Goal: Task Accomplishment & Management: Understand process/instructions

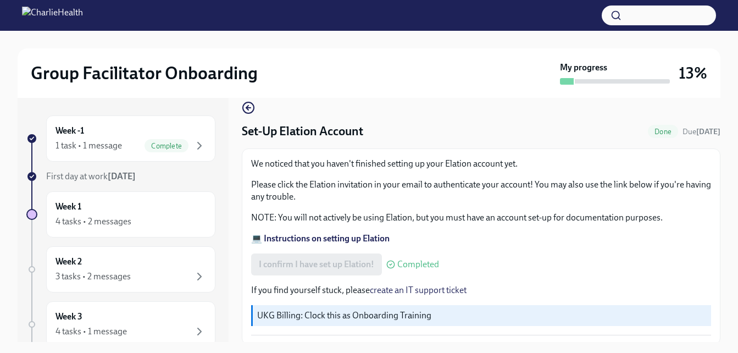
scroll to position [17, 0]
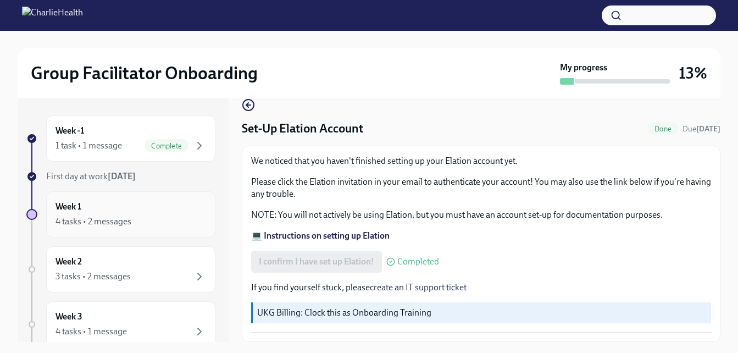
click at [128, 214] on div "Week 1 4 tasks • 2 messages" at bounding box center [130, 213] width 150 height 27
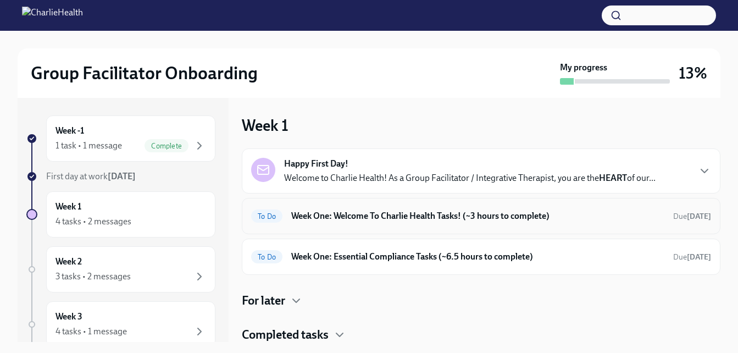
click at [344, 220] on h6 "Week One: Welcome To Charlie Health Tasks! (~3 hours to complete)" at bounding box center [477, 216] width 373 height 12
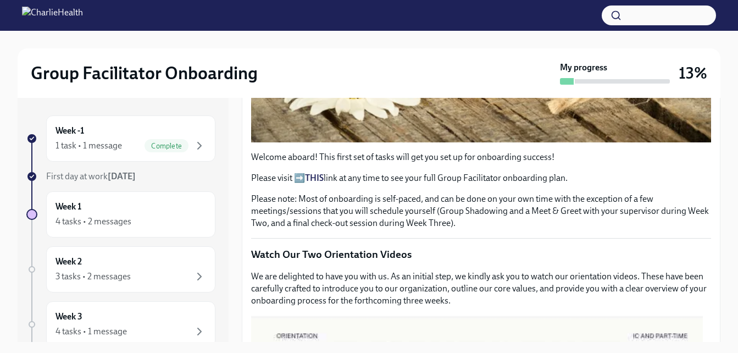
scroll to position [360, 0]
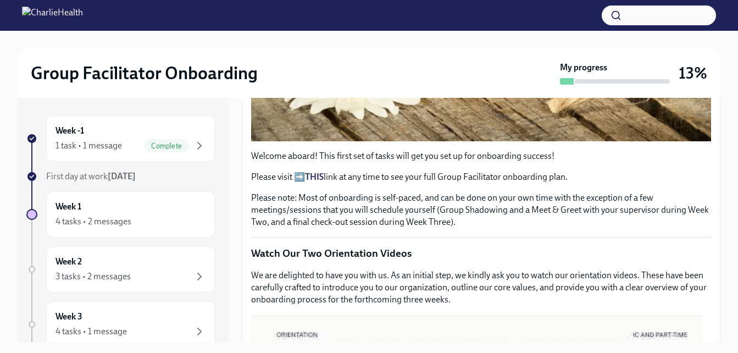
click at [316, 171] on strong "THIS" at bounding box center [314, 176] width 19 height 10
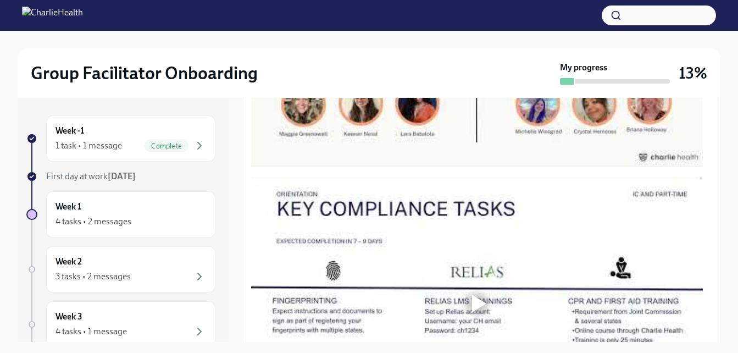
scroll to position [761, 0]
click at [130, 204] on div "Week 1 4 tasks • 2 messages" at bounding box center [130, 213] width 150 height 27
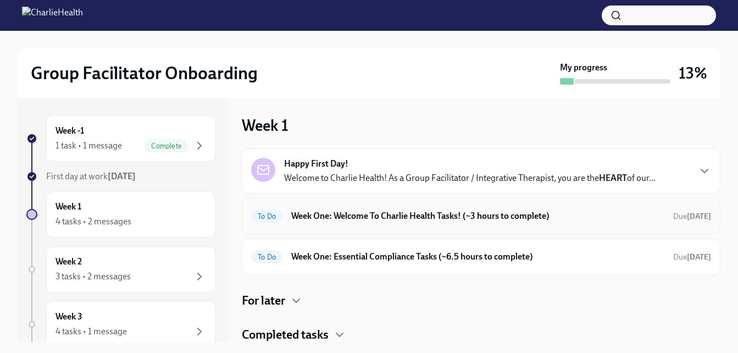
click at [322, 212] on h6 "Week One: Welcome To Charlie Health Tasks! (~3 hours to complete)" at bounding box center [477, 216] width 373 height 12
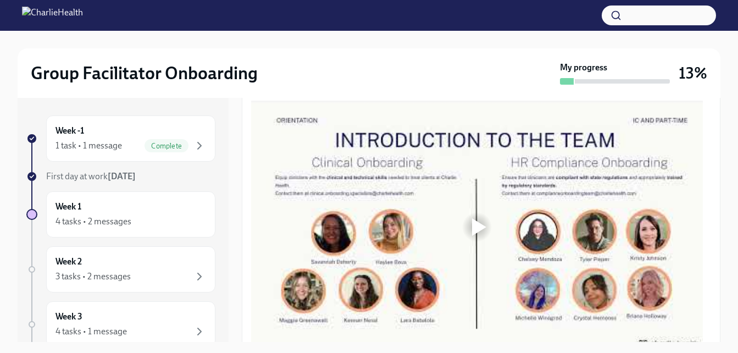
scroll to position [580, 0]
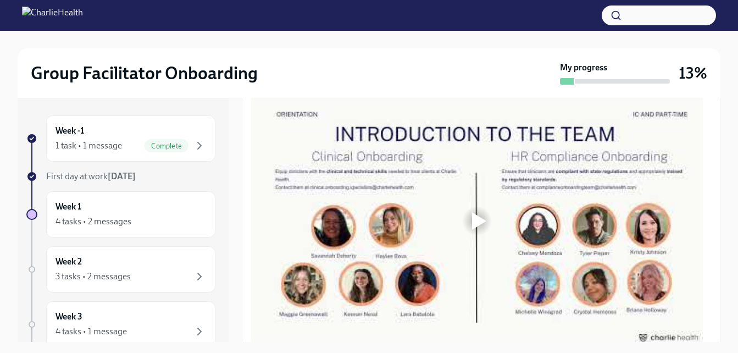
click at [481, 215] on div at bounding box center [479, 221] width 14 height 18
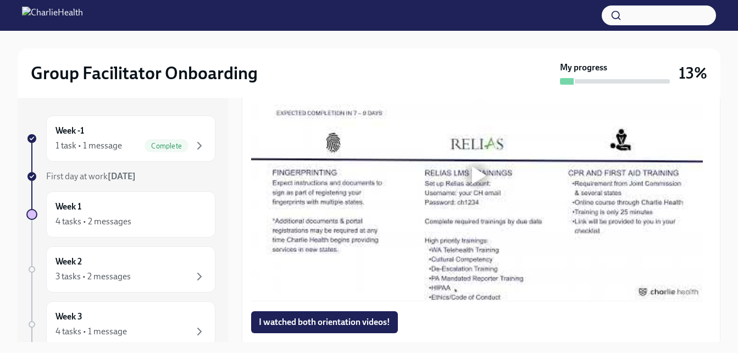
scroll to position [884, 0]
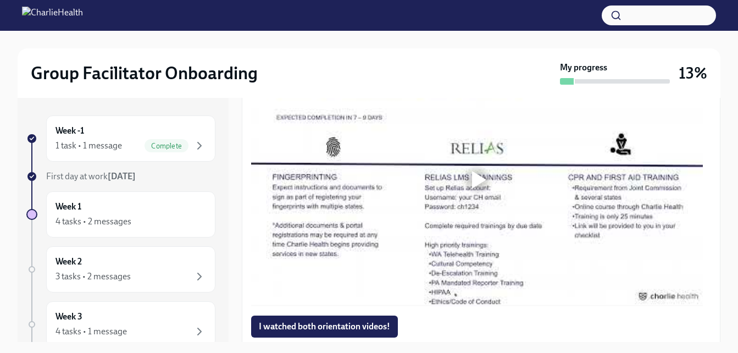
click at [478, 174] on div at bounding box center [479, 180] width 14 height 18
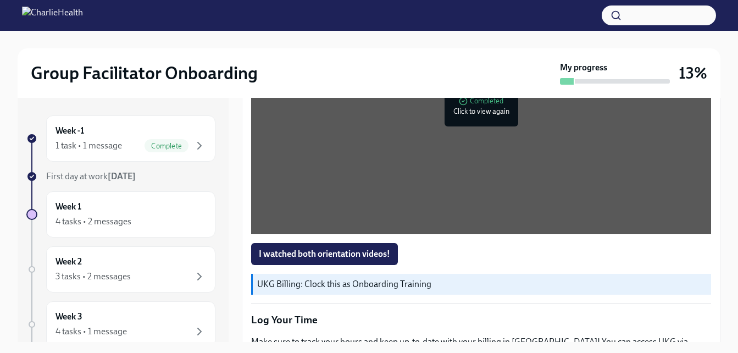
scroll to position [989, 0]
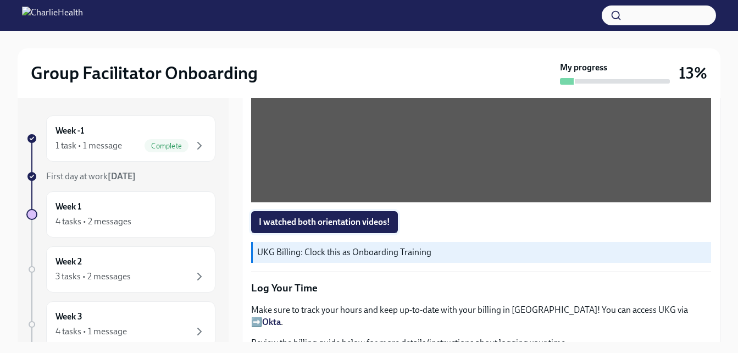
click at [343, 216] on span "I watched both orientation videos!" at bounding box center [324, 221] width 131 height 11
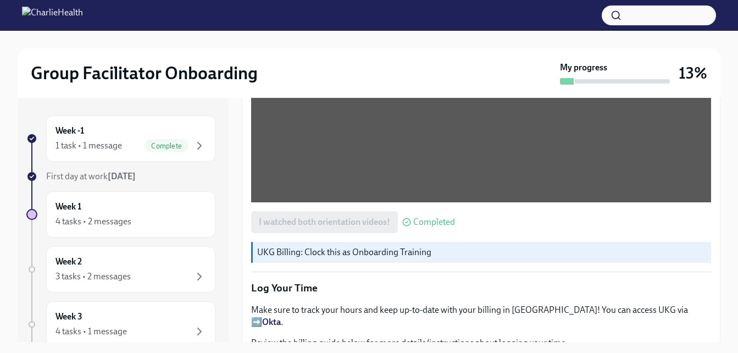
drag, startPoint x: 723, startPoint y: 238, endPoint x: 727, endPoint y: 253, distance: 15.5
click at [727, 253] on div "Group Facilitator Onboarding My progress 13% Week -1 1 task • 1 message Complet…" at bounding box center [369, 202] width 738 height 342
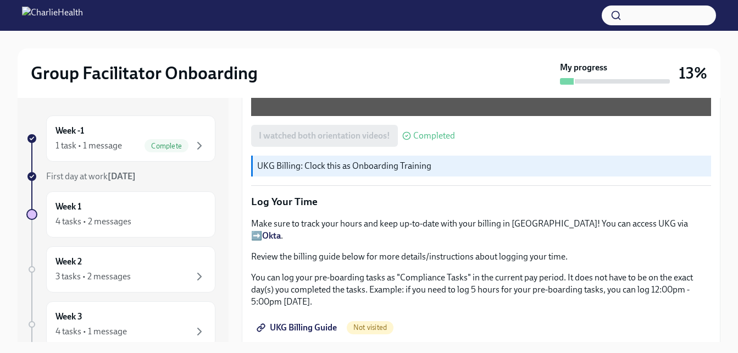
scroll to position [1039, 0]
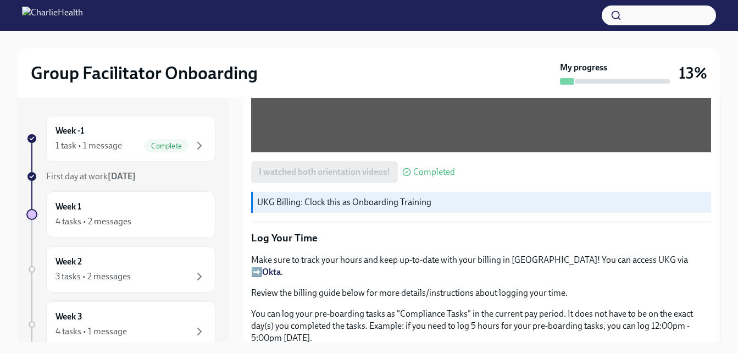
click at [281, 266] on strong "Okta" at bounding box center [271, 271] width 19 height 10
drag, startPoint x: 722, startPoint y: 258, endPoint x: 723, endPoint y: 271, distance: 13.2
drag, startPoint x: 723, startPoint y: 271, endPoint x: 541, endPoint y: 180, distance: 203.1
click at [541, 180] on div "Welcome aboard! This first set of tasks will get you set up for onboarding succ…" at bounding box center [481, 11] width 460 height 1649
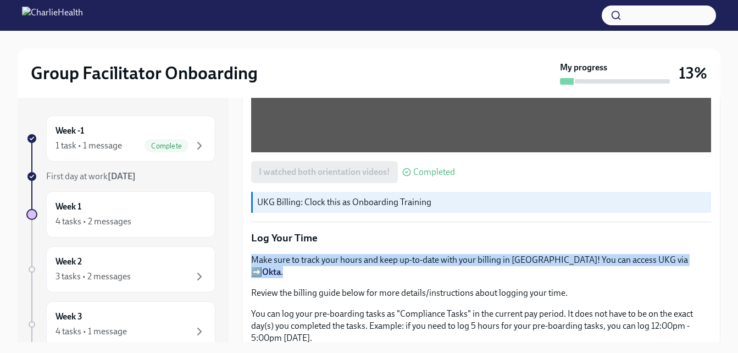
drag, startPoint x: 711, startPoint y: 245, endPoint x: 710, endPoint y: 232, distance: 13.3
click at [710, 232] on div "Welcome aboard! This first set of tasks will get you set up for onboarding succ…" at bounding box center [481, 11] width 478 height 1667
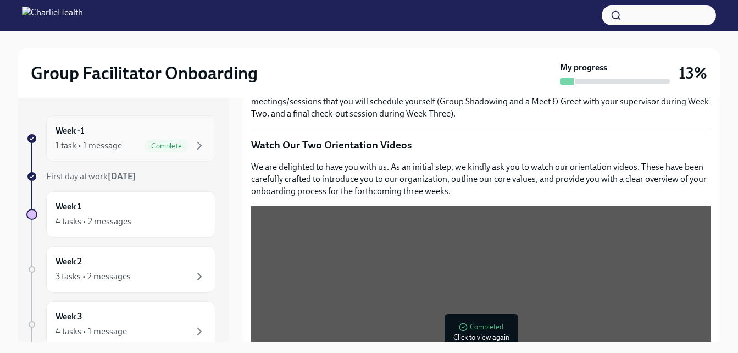
scroll to position [466, 0]
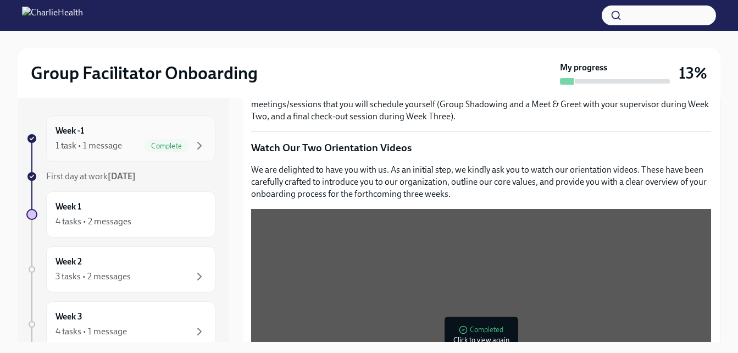
click at [90, 132] on div "Week -1 1 task • 1 message Complete" at bounding box center [130, 138] width 150 height 27
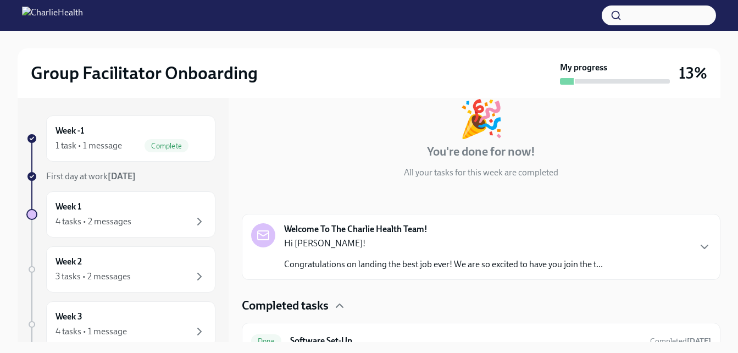
scroll to position [82, 0]
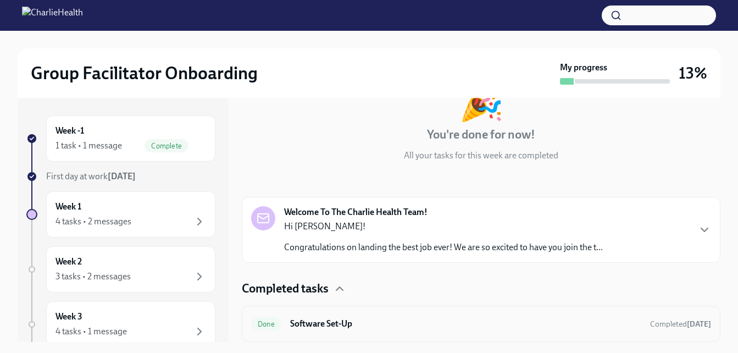
click at [411, 316] on div "Done Software Set-Up Completed [DATE]" at bounding box center [481, 324] width 460 height 18
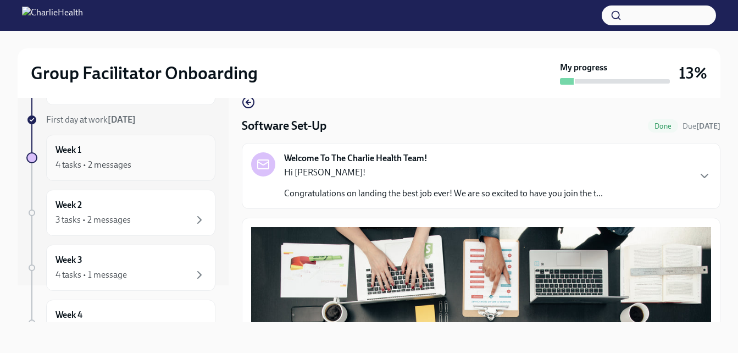
scroll to position [55, 0]
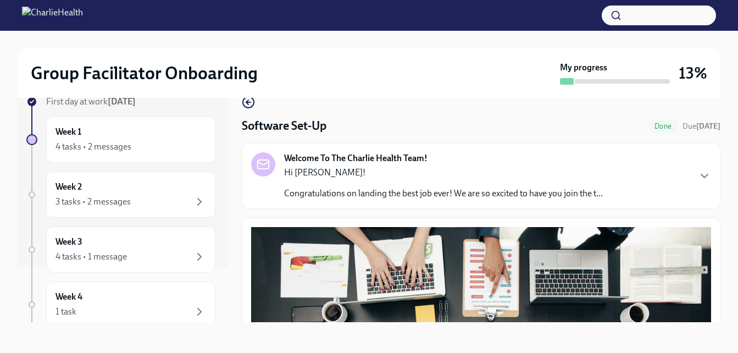
click at [136, 165] on div "Week -1 1 task • 1 message Complete First day at work [DATE] Week 1 4 tasks • 2…" at bounding box center [120, 271] width 189 height 461
click at [153, 139] on div "Week 1 4 tasks • 2 messages" at bounding box center [130, 139] width 150 height 27
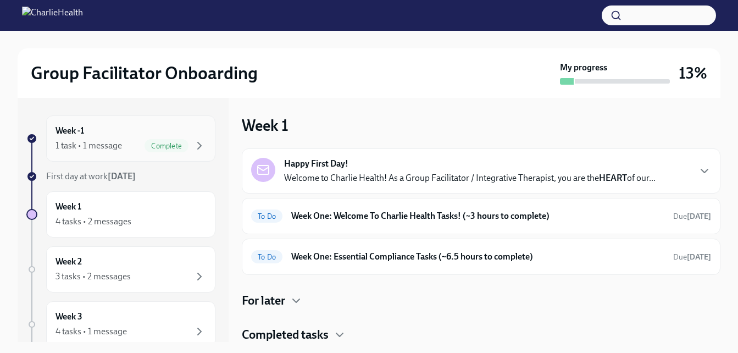
click at [110, 139] on div "1 task • 1 message Complete" at bounding box center [130, 145] width 150 height 13
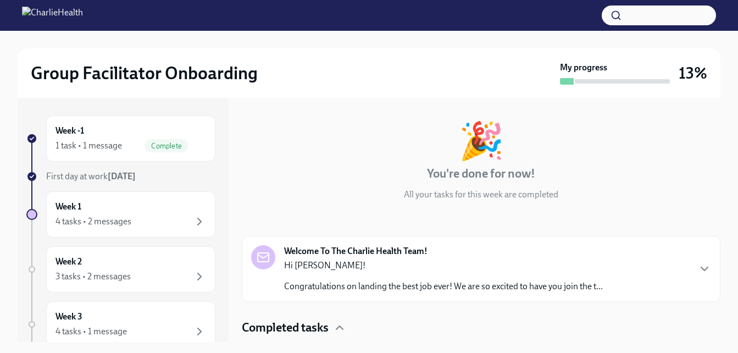
scroll to position [82, 0]
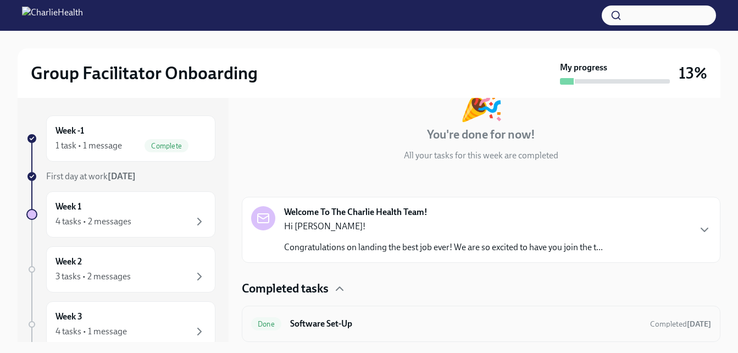
click at [409, 325] on h6 "Software Set-Up" at bounding box center [465, 323] width 351 height 12
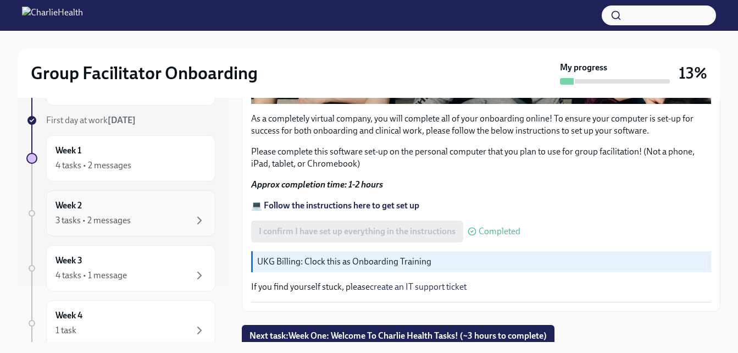
scroll to position [55, 0]
click at [120, 166] on div "4 tasks • 2 messages" at bounding box center [93, 166] width 76 height 12
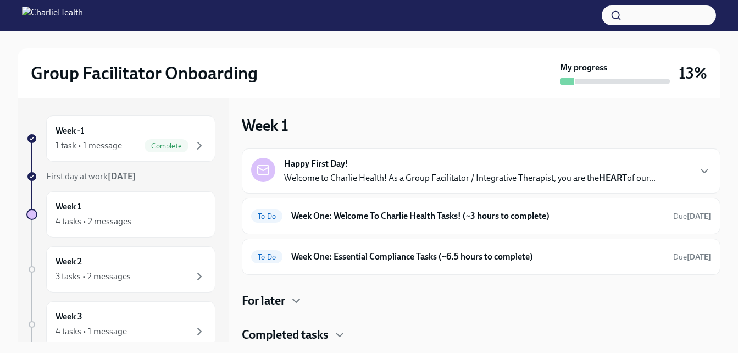
click at [504, 177] on p "Welcome to Charlie Health! As a Group Facilitator / Integrative Therapist, you …" at bounding box center [469, 178] width 371 height 12
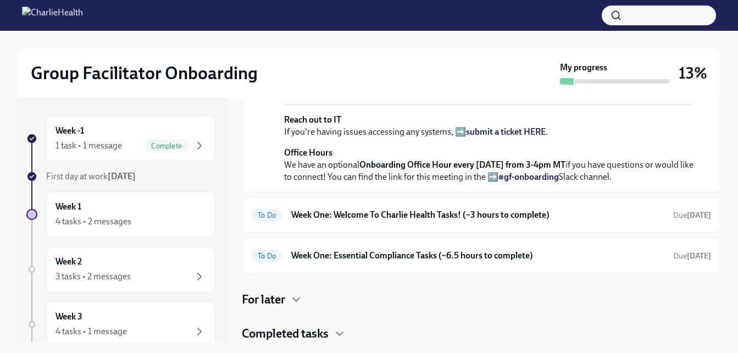
scroll to position [492, 0]
click at [507, 211] on h6 "Week One: Welcome To Charlie Health Tasks! (~3 hours to complete)" at bounding box center [477, 215] width 373 height 12
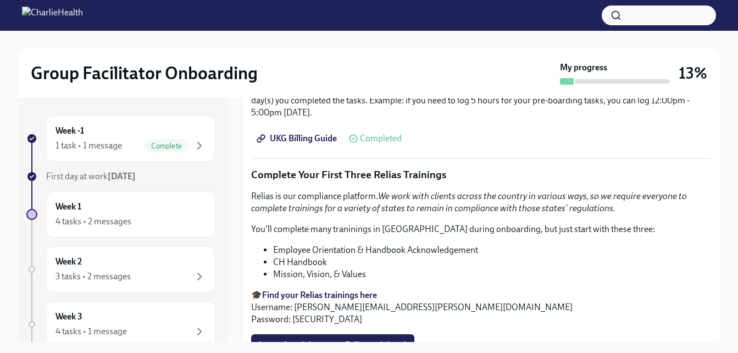
scroll to position [1263, 0]
